Goal: Task Accomplishment & Management: Complete application form

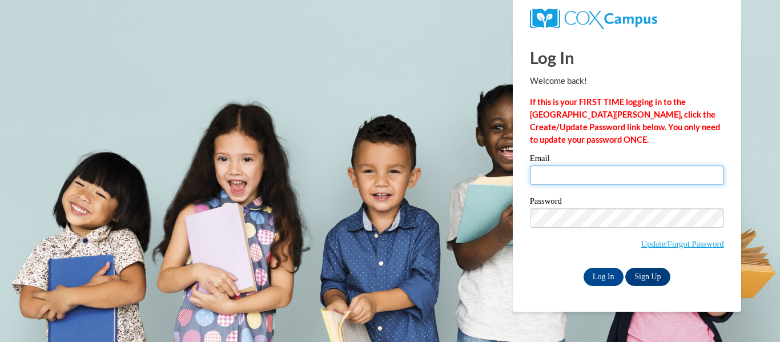
click at [575, 182] on input "Email" at bounding box center [627, 175] width 194 height 19
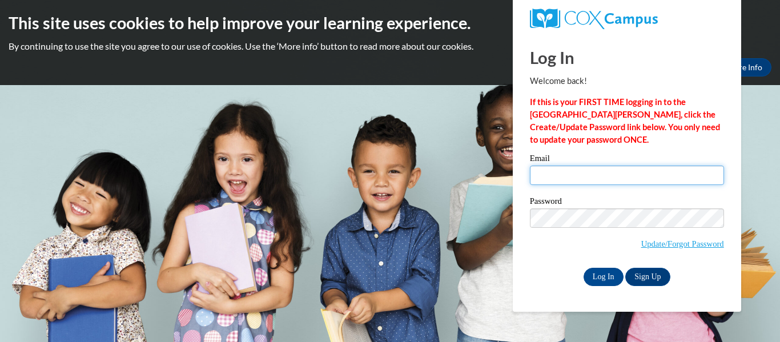
click at [568, 178] on input "Email" at bounding box center [627, 175] width 194 height 19
type input "[EMAIL_ADDRESS][DOMAIN_NAME]"
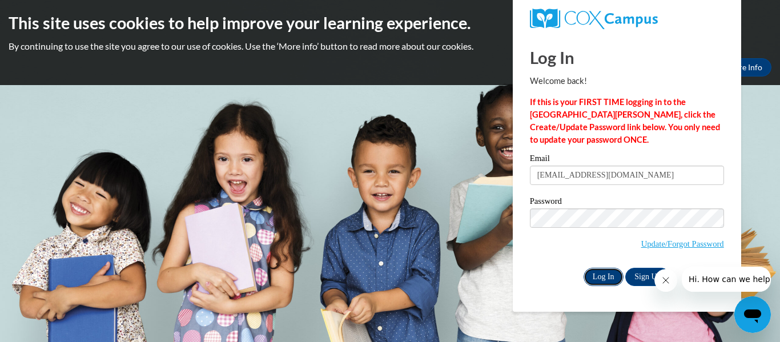
click at [606, 274] on input "Log In" at bounding box center [604, 277] width 40 height 18
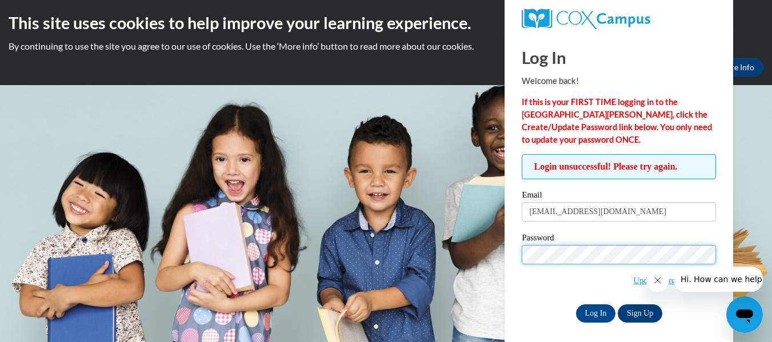
click at [576, 304] on input "Log In" at bounding box center [596, 313] width 40 height 18
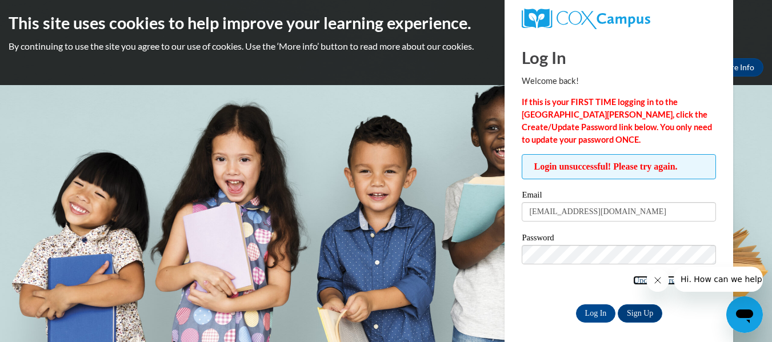
click at [638, 280] on link "Update/Forgot Password" at bounding box center [674, 280] width 83 height 9
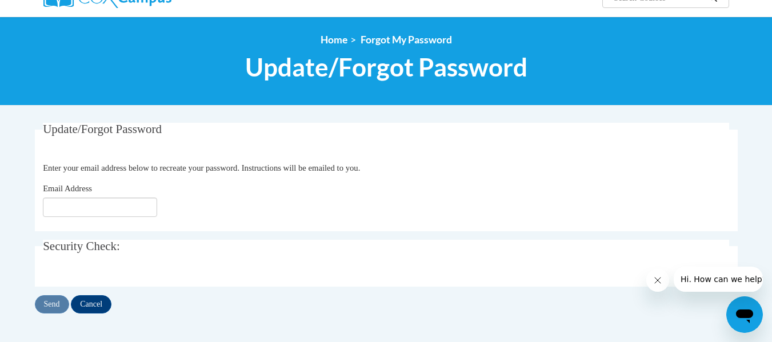
scroll to position [107, 0]
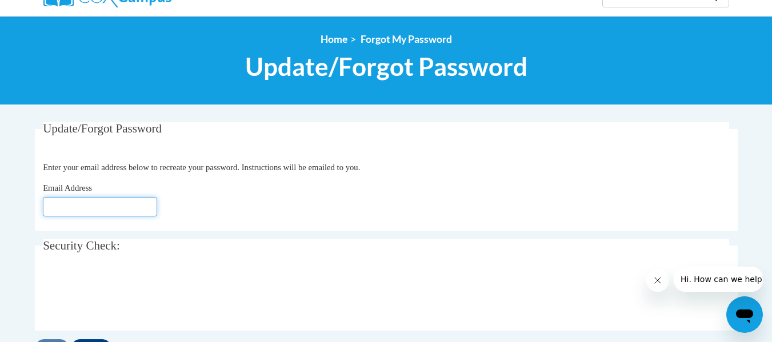
click at [63, 204] on input "Email Address" at bounding box center [100, 206] width 114 height 19
type input "[EMAIL_ADDRESS][DOMAIN_NAME]"
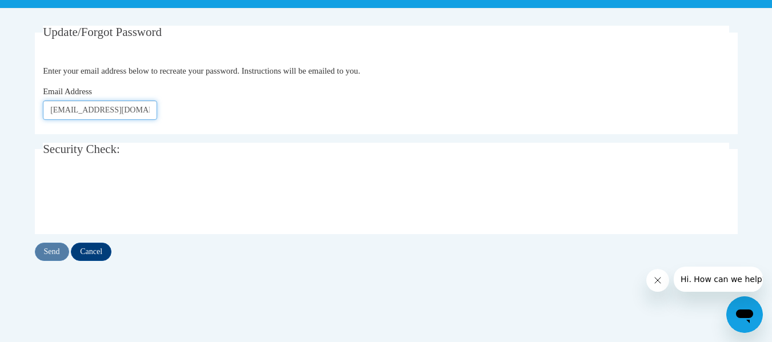
scroll to position [204, 0]
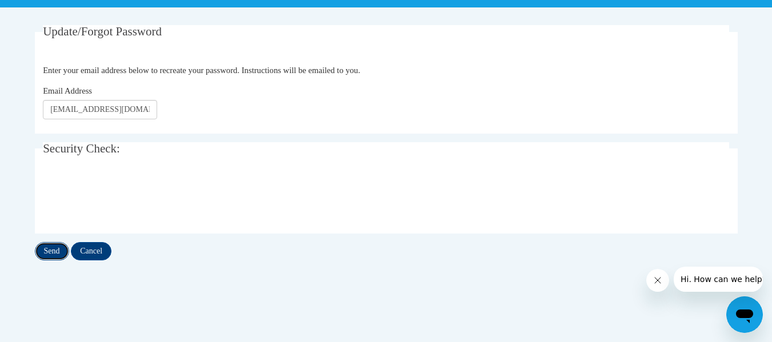
click at [42, 251] on input "Send" at bounding box center [52, 251] width 34 height 18
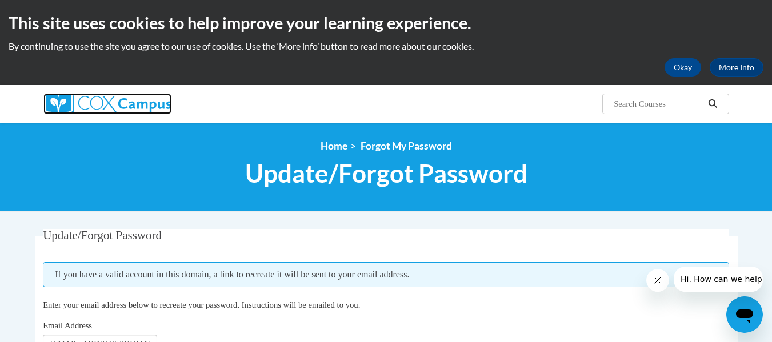
click at [87, 98] on img at bounding box center [107, 104] width 128 height 21
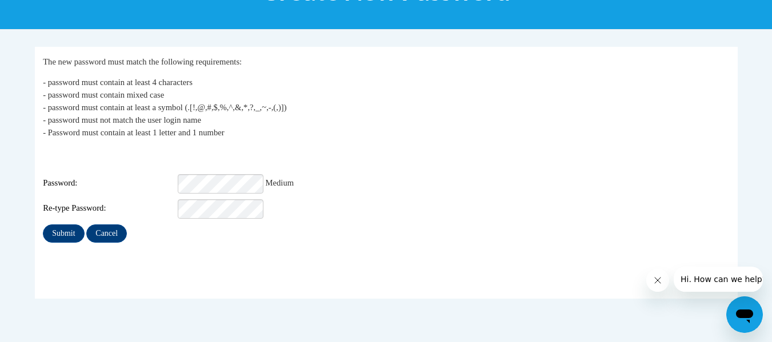
click at [104, 275] on fieldset "My Password The new password must match the following requirements: - password …" at bounding box center [386, 173] width 703 height 252
click at [62, 225] on input "Submit" at bounding box center [63, 234] width 41 height 18
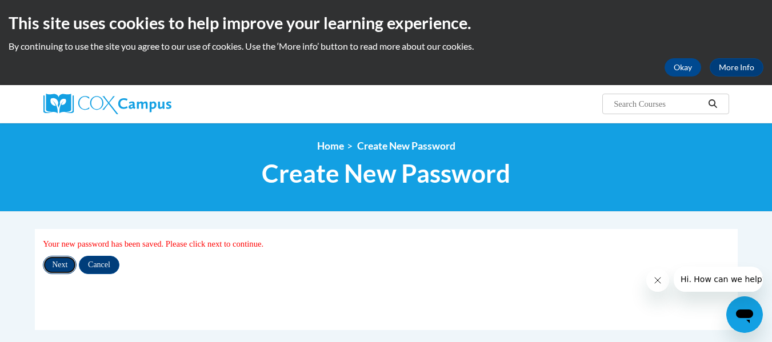
click at [50, 266] on input "Next" at bounding box center [60, 265] width 34 height 18
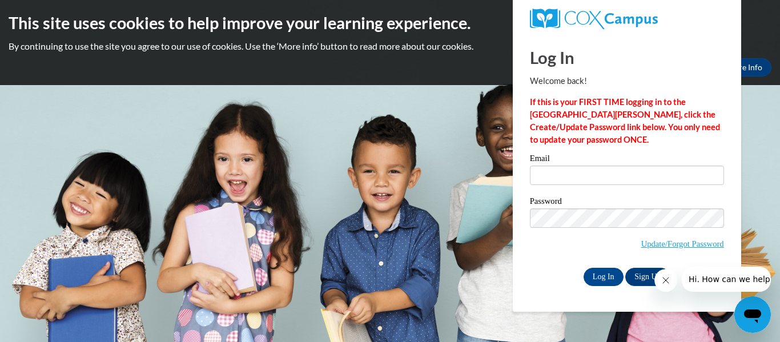
type input "mcruz@kusd.edu"
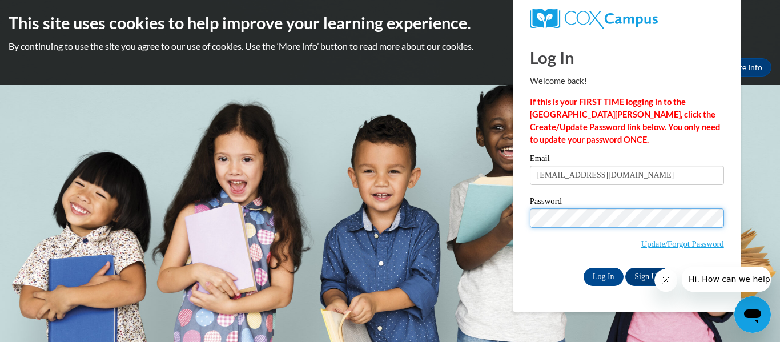
click at [454, 194] on body "This site uses cookies to help improve your learning experience. By continuing …" at bounding box center [390, 171] width 780 height 342
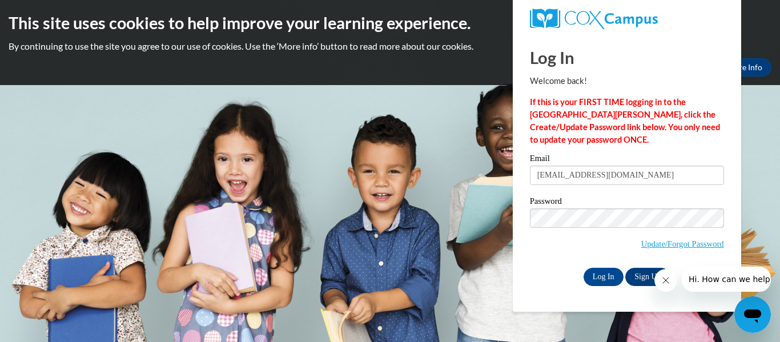
click at [754, 158] on body "This site uses cookies to help improve your learning experience. By continuing …" at bounding box center [390, 171] width 780 height 342
click at [596, 279] on input "Log In" at bounding box center [604, 277] width 40 height 18
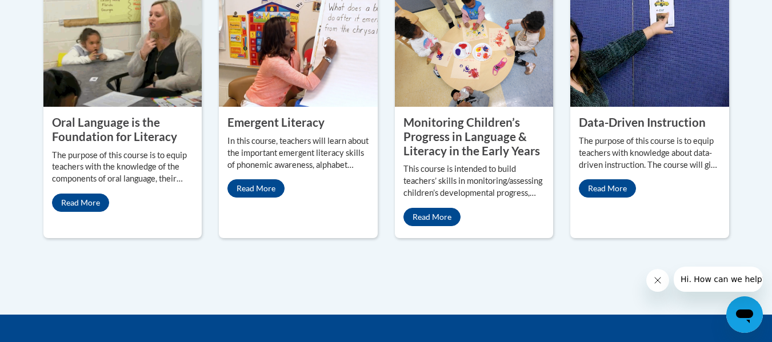
scroll to position [1092, 0]
click at [601, 179] on link "Read More" at bounding box center [607, 188] width 57 height 18
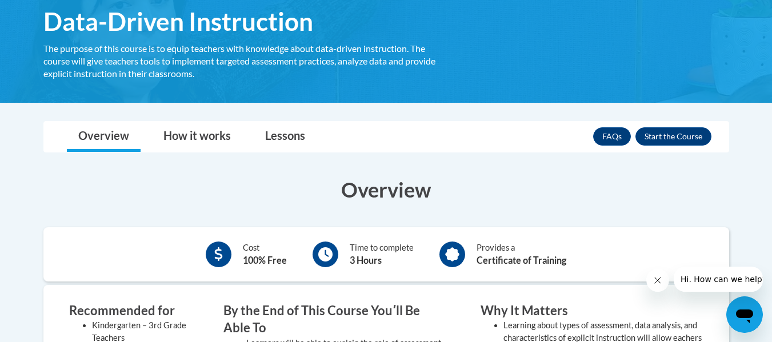
scroll to position [311, 0]
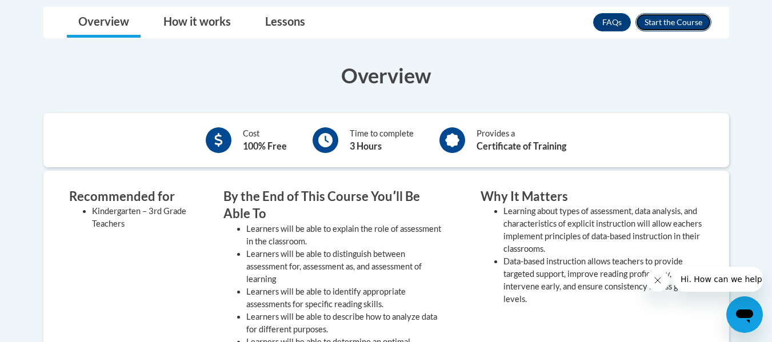
click at [652, 23] on button "Enroll" at bounding box center [673, 22] width 76 height 18
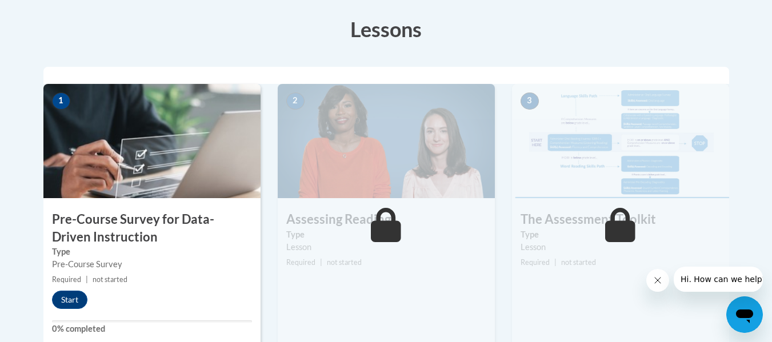
scroll to position [318, 0]
click at [141, 161] on img at bounding box center [151, 140] width 217 height 114
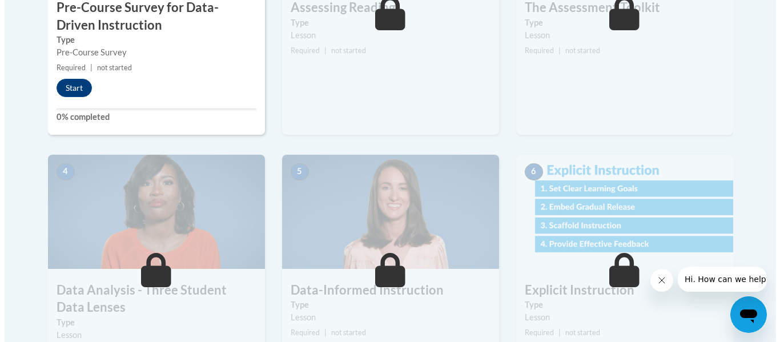
scroll to position [530, 0]
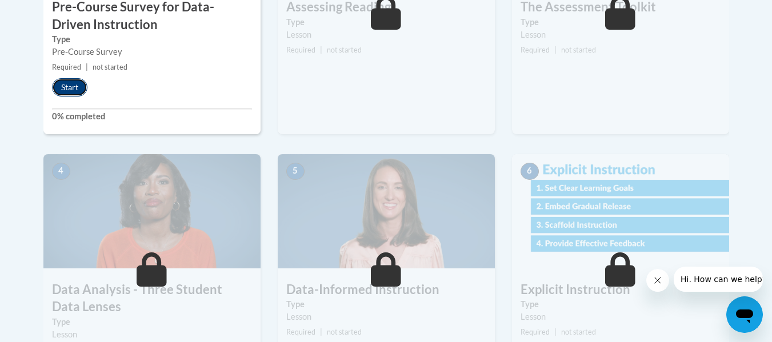
click at [65, 84] on button "Start" at bounding box center [69, 87] width 35 height 18
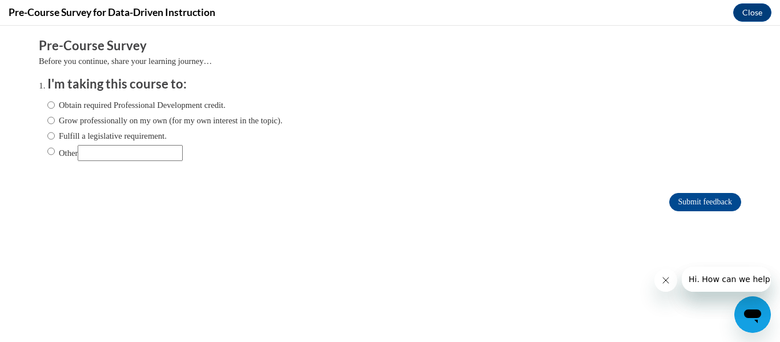
scroll to position [0, 0]
click at [47, 107] on input "Obtain required Professional Development credit." at bounding box center [50, 105] width 7 height 13
radio input "true"
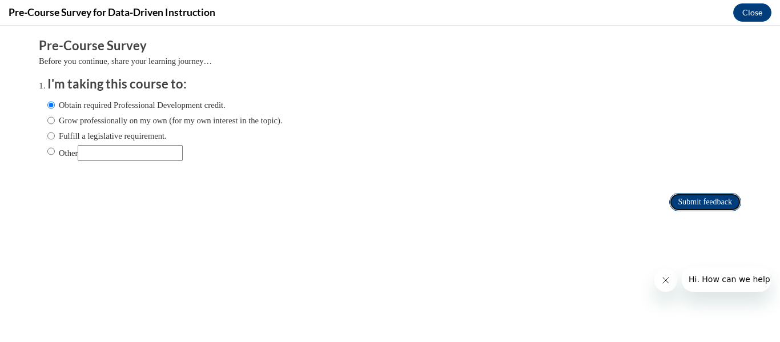
click at [670, 198] on input "Submit feedback" at bounding box center [706, 202] width 72 height 18
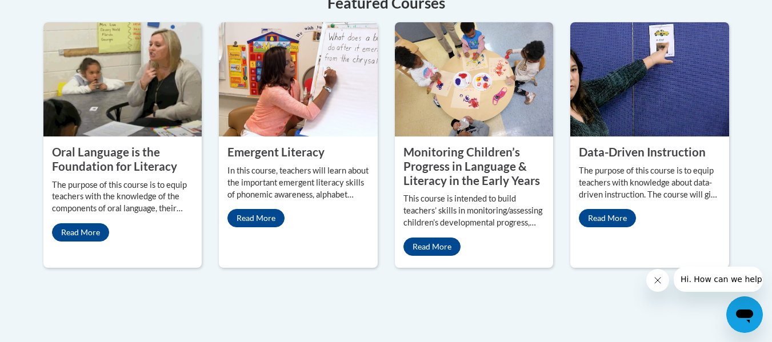
scroll to position [1063, 0]
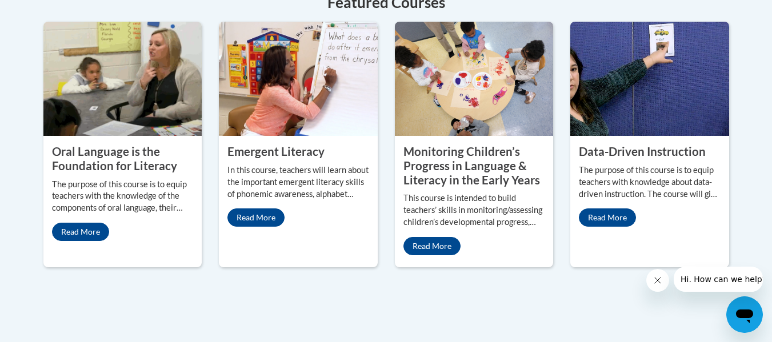
click at [638, 99] on img at bounding box center [649, 79] width 159 height 114
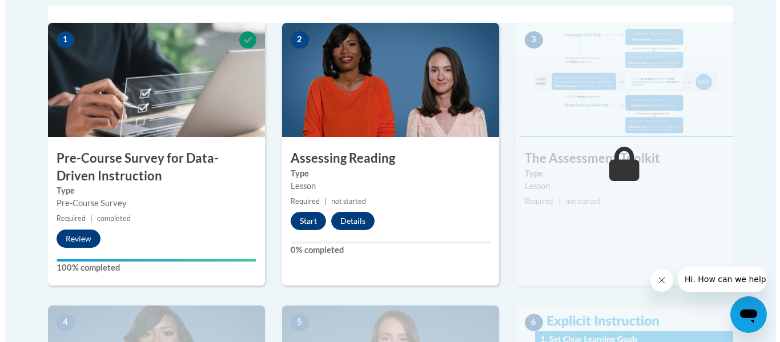
scroll to position [381, 0]
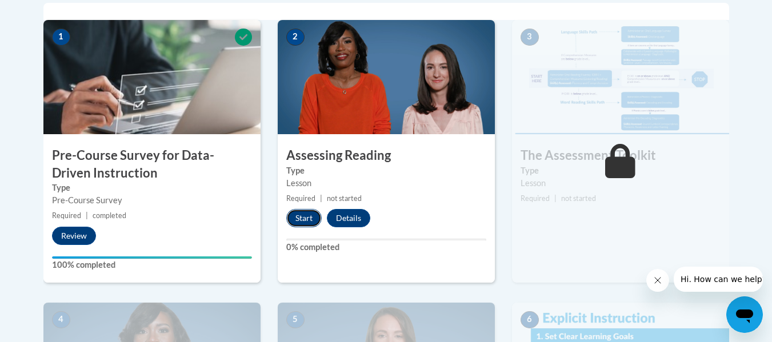
click at [304, 219] on button "Start" at bounding box center [303, 218] width 35 height 18
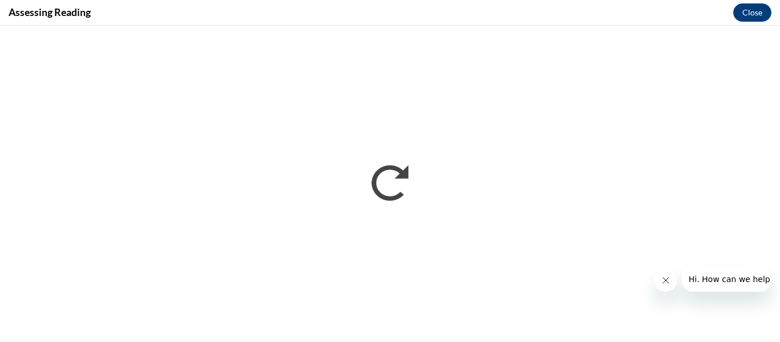
scroll to position [0, 0]
click at [661, 278] on icon "Close message from company" at bounding box center [665, 280] width 9 height 9
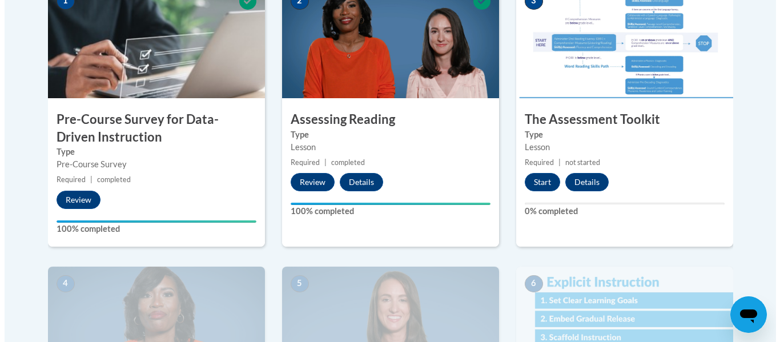
scroll to position [418, 0]
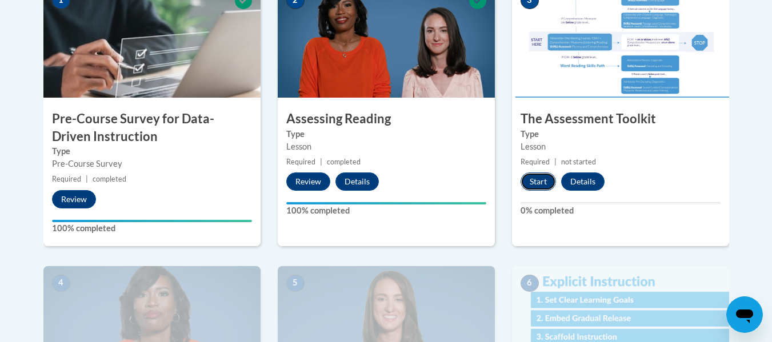
click at [538, 179] on button "Start" at bounding box center [537, 182] width 35 height 18
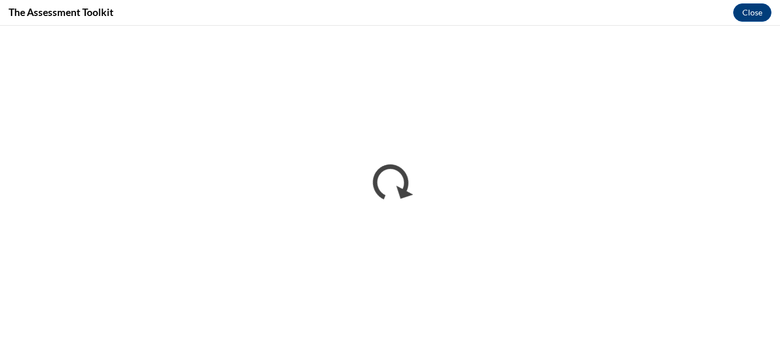
scroll to position [0, 0]
